Goal: Information Seeking & Learning: Learn about a topic

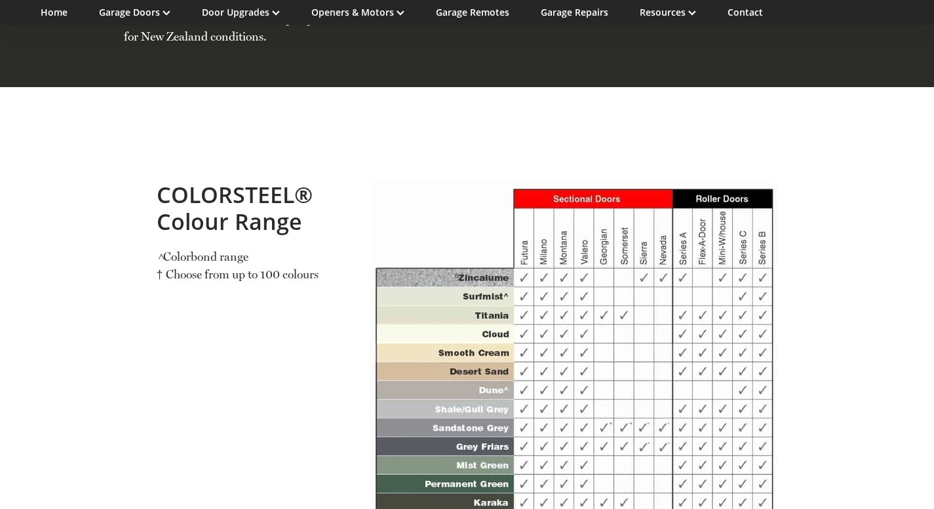
scroll to position [1207, 0]
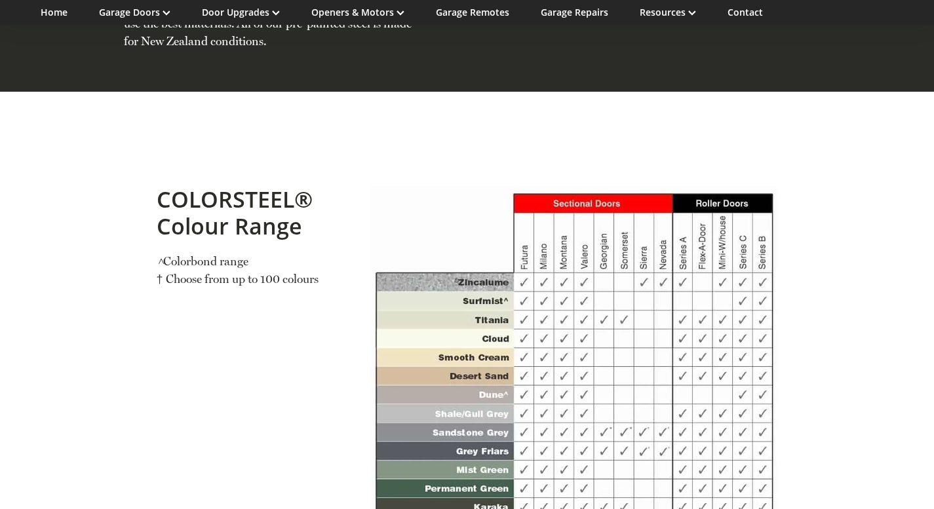
click at [260, 299] on div "COLORSTEEL® Colour Range > Colorbond range † Choose from up to 100 colours" at bounding box center [253, 237] width 193 height 123
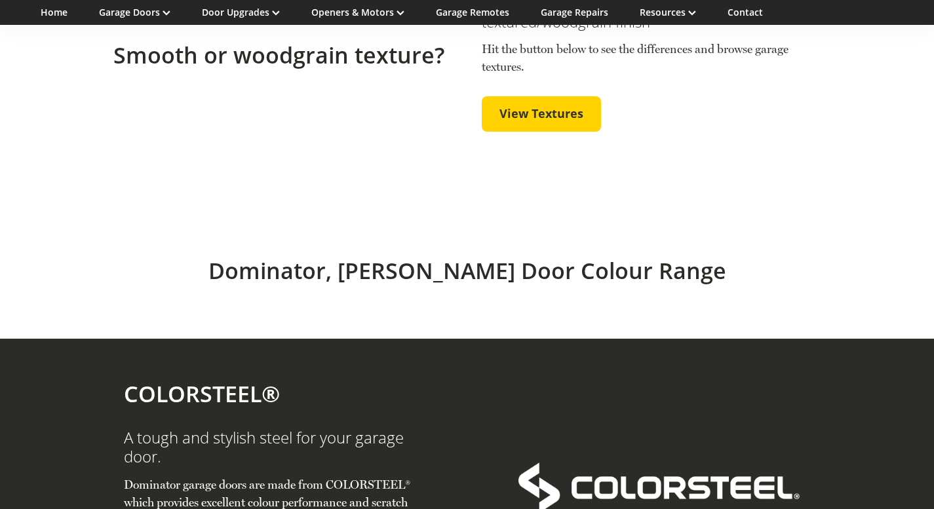
click at [241, 203] on section "Smooth or woodgrain texture? All garage doors come with a smooth finish. Select…" at bounding box center [467, 75] width 934 height 255
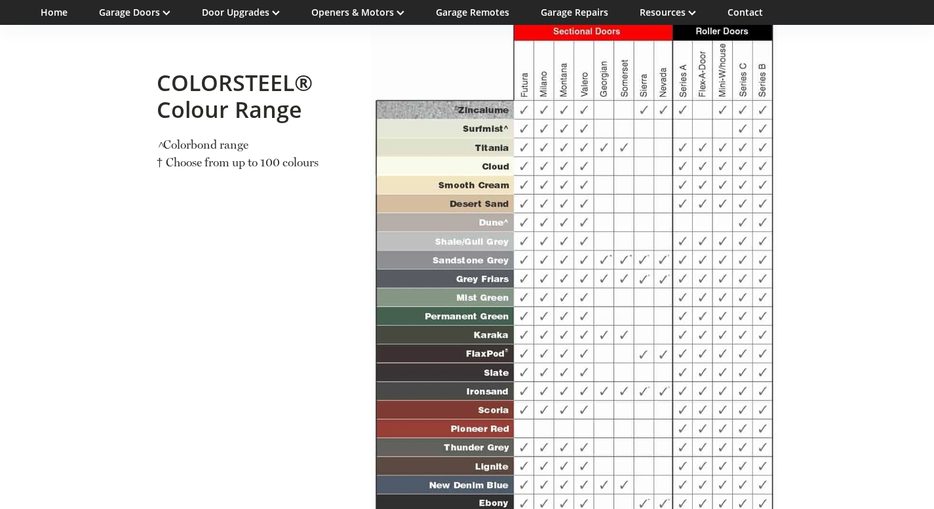
scroll to position [1376, 0]
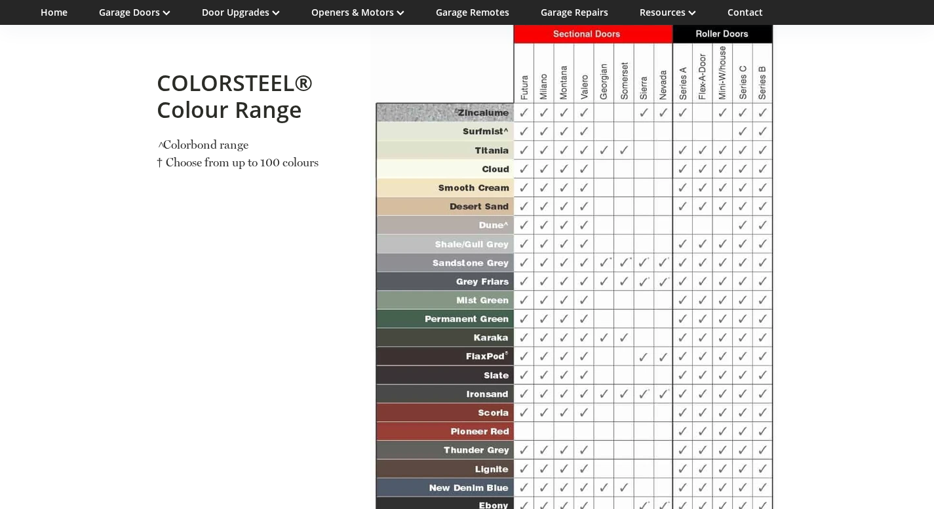
click at [360, 410] on div "Tap to enlarge" at bounding box center [574, 322] width 428 height 643
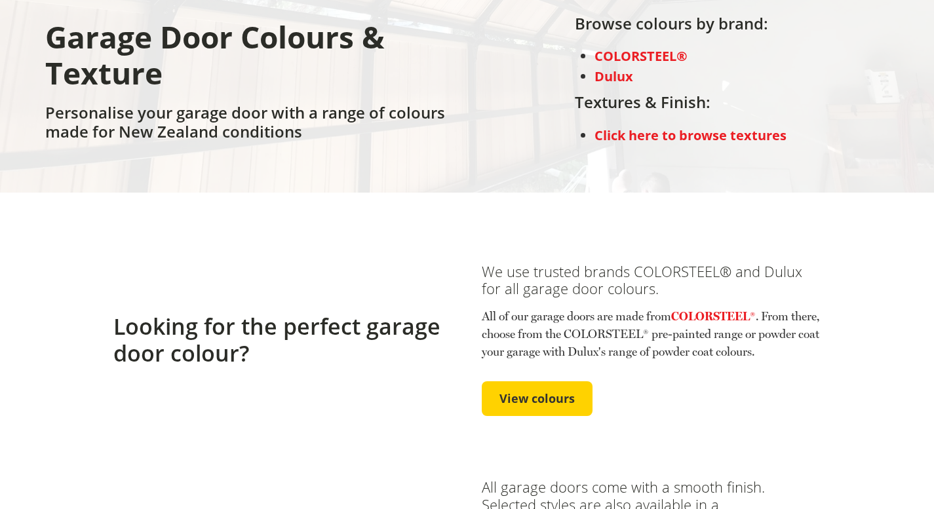
scroll to position [187, 0]
click at [526, 406] on span "View colours" at bounding box center [536, 398] width 75 height 14
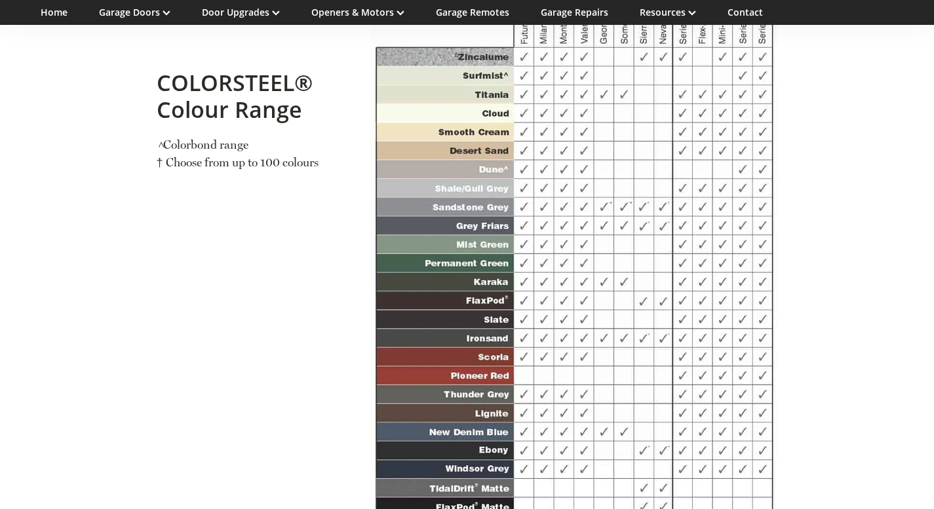
scroll to position [1433, 0]
click at [97, 359] on section "COLORSTEEL® Colour Range > Colorbond range † Choose from up to 100 colours Tap …" at bounding box center [467, 265] width 934 height 800
click at [127, 20] on div "Garage Doors Sectional Doors Roller Doors Custom Made Doors Colours & Texture S…" at bounding box center [134, 12] width 103 height 25
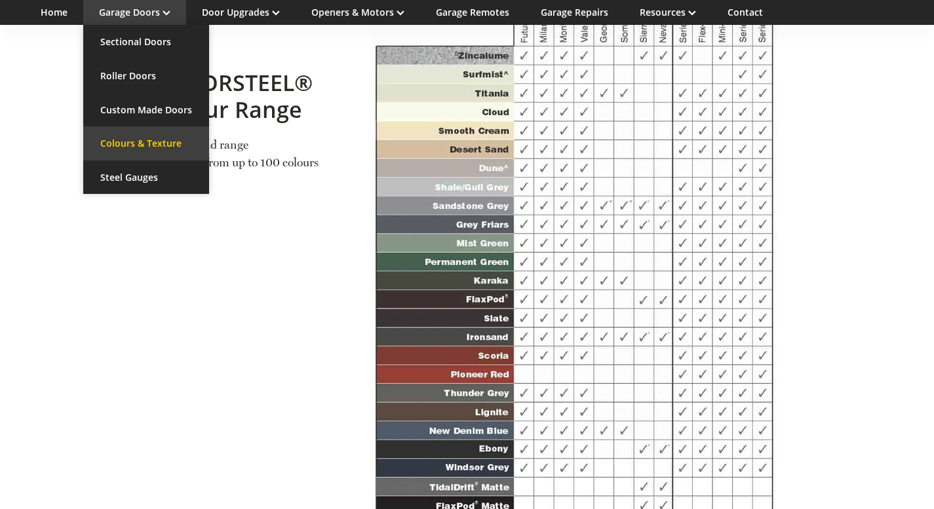
click at [136, 145] on link "Colours & Texture" at bounding box center [146, 143] width 126 height 34
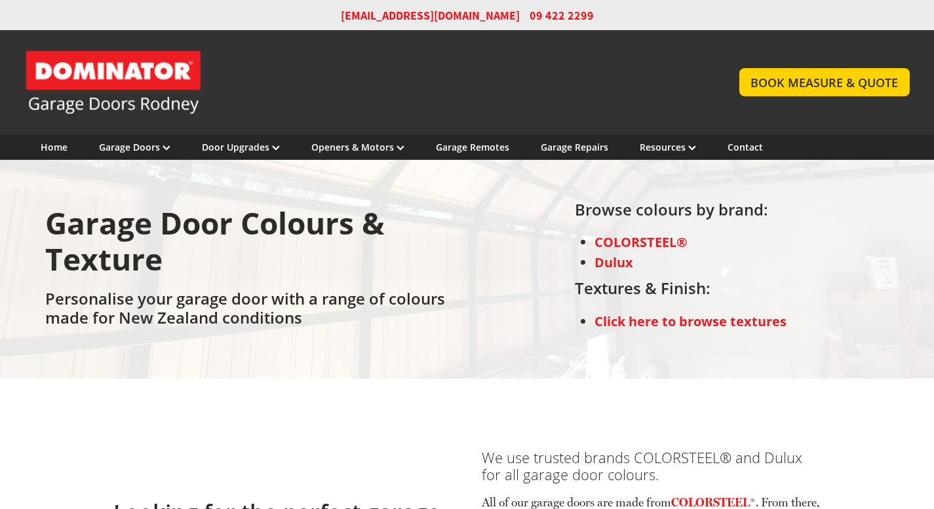
click at [638, 241] on strong "COLORSTEEL®" at bounding box center [640, 242] width 93 height 18
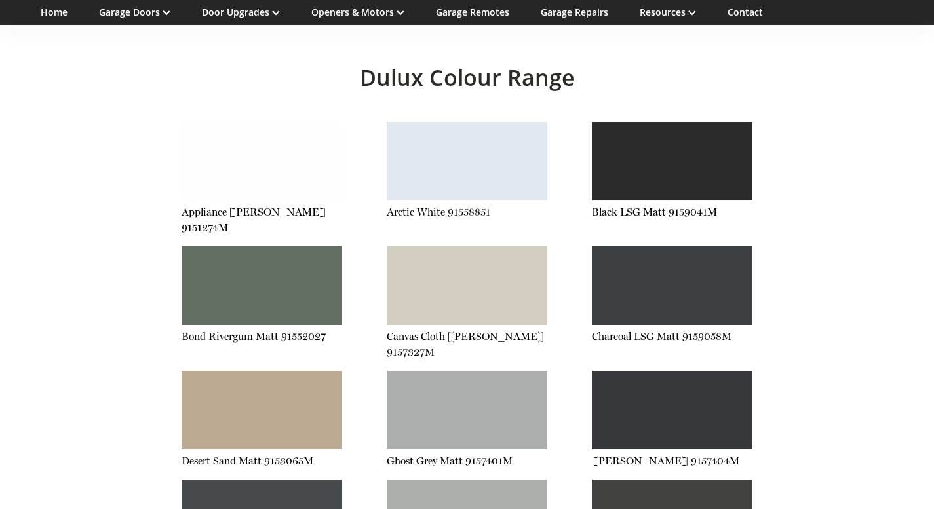
scroll to position [2459, 0]
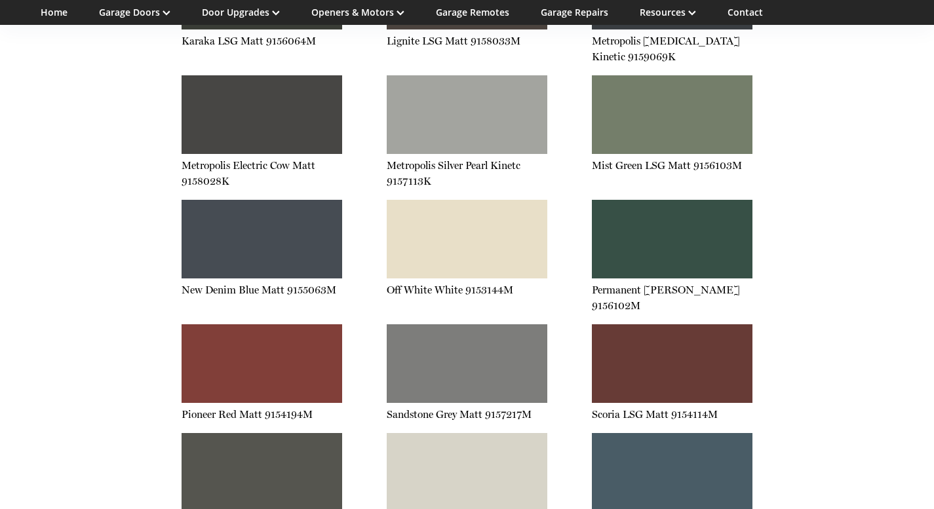
scroll to position [3111, 0]
